Goal: Find specific page/section: Find specific page/section

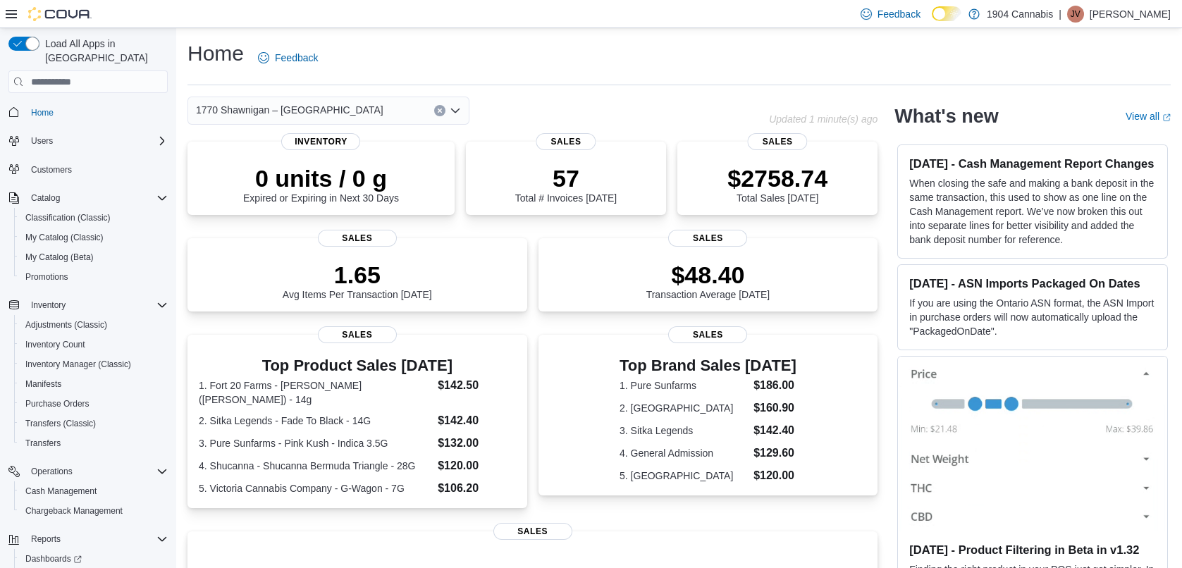
click at [261, 116] on span "1770 Shawnigan – [GEOGRAPHIC_DATA]" at bounding box center [290, 110] width 188 height 17
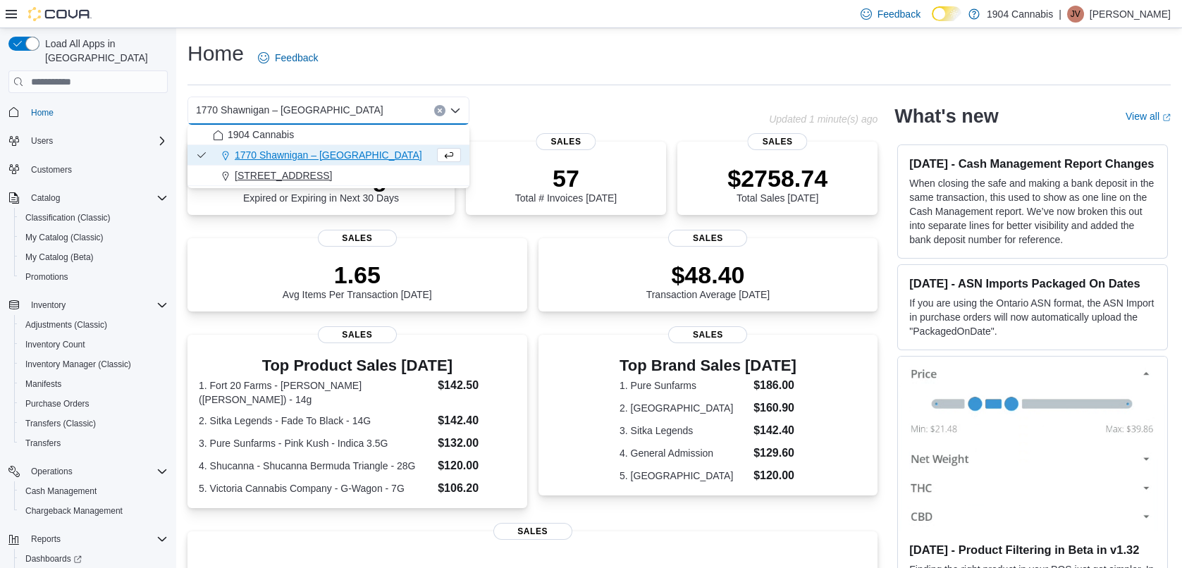
click at [247, 176] on span "[STREET_ADDRESS]" at bounding box center [283, 175] width 97 height 14
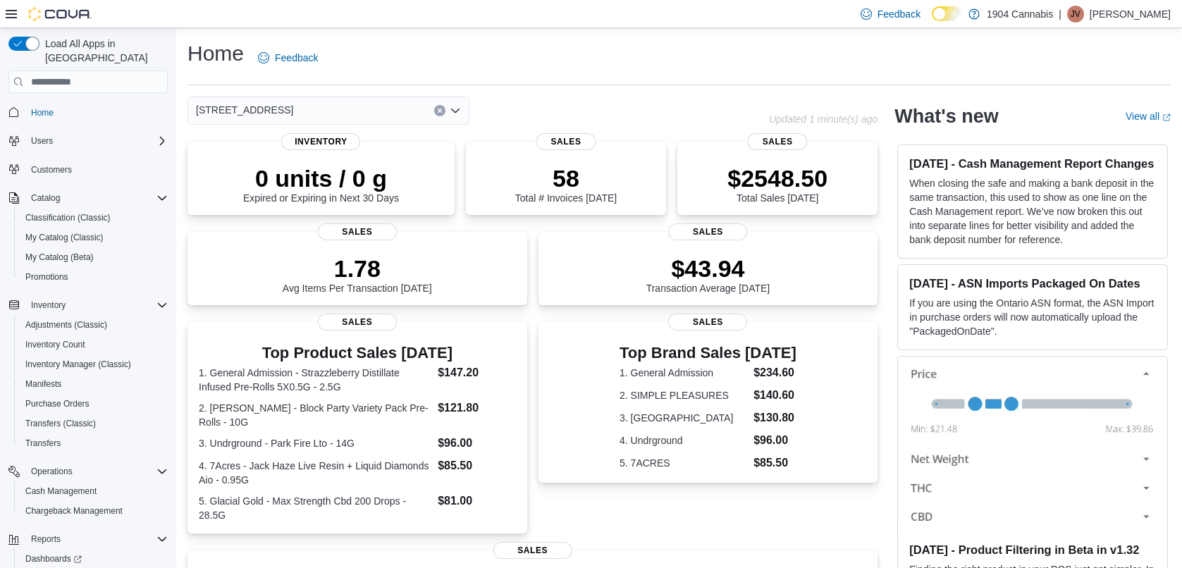
click at [299, 110] on input at bounding box center [299, 110] width 1 height 17
click at [260, 108] on div "[STREET_ADDRESS]" at bounding box center [329, 111] width 282 height 28
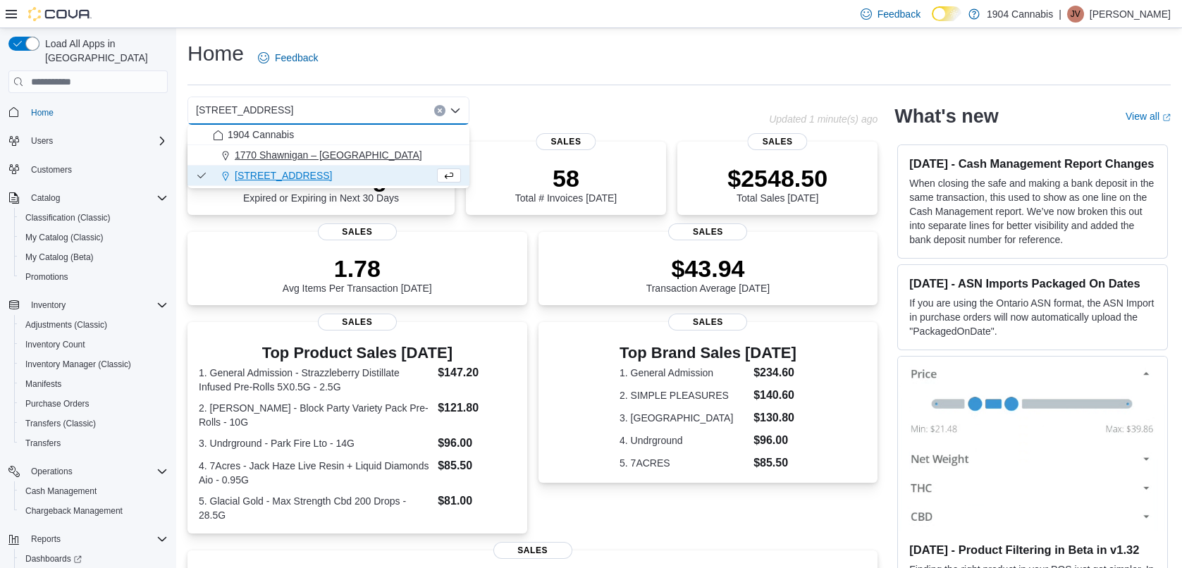
click at [258, 159] on span "1770 Shawnigan – [GEOGRAPHIC_DATA]" at bounding box center [329, 155] width 188 height 14
